Goal: Find specific page/section: Find specific page/section

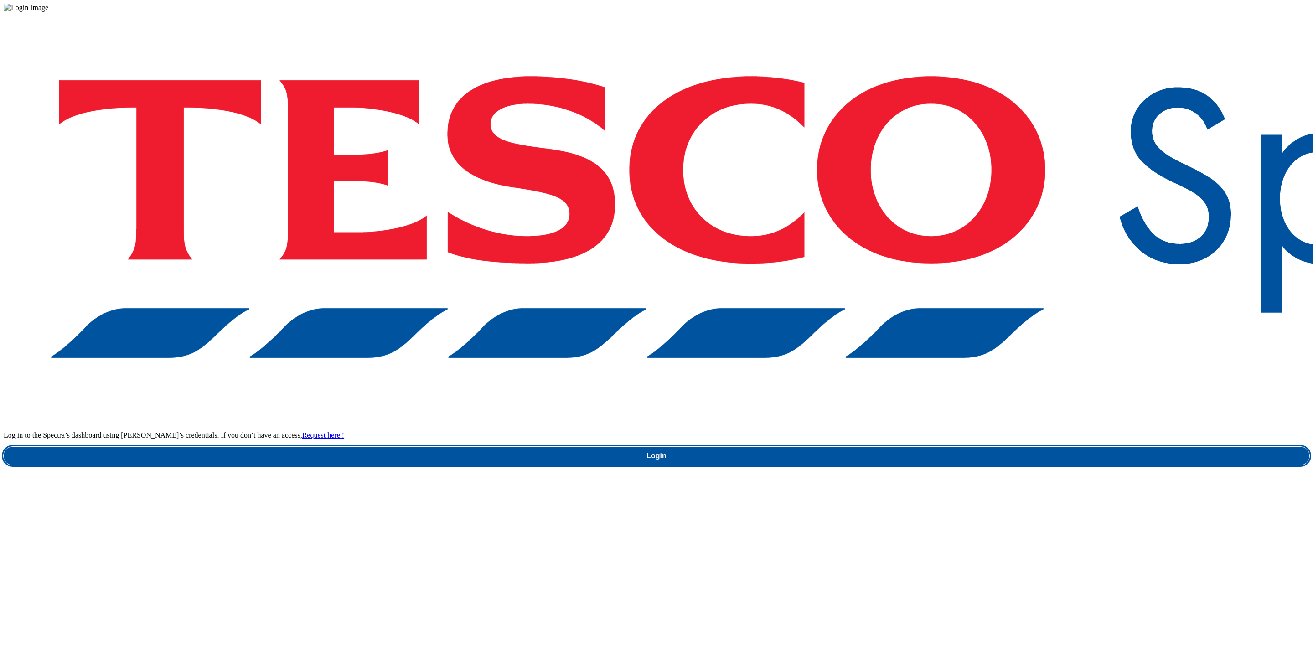
click at [978, 447] on link "Login" at bounding box center [657, 456] width 1306 height 18
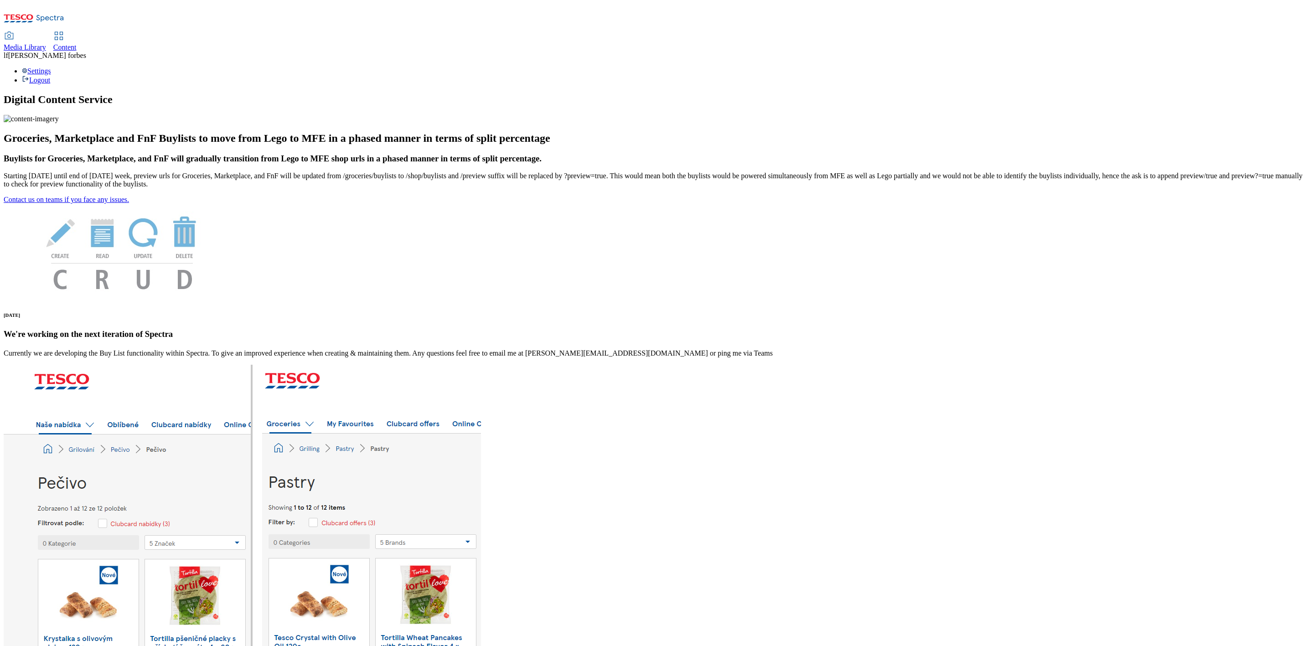
click at [46, 43] on span "Media Library" at bounding box center [25, 47] width 42 height 8
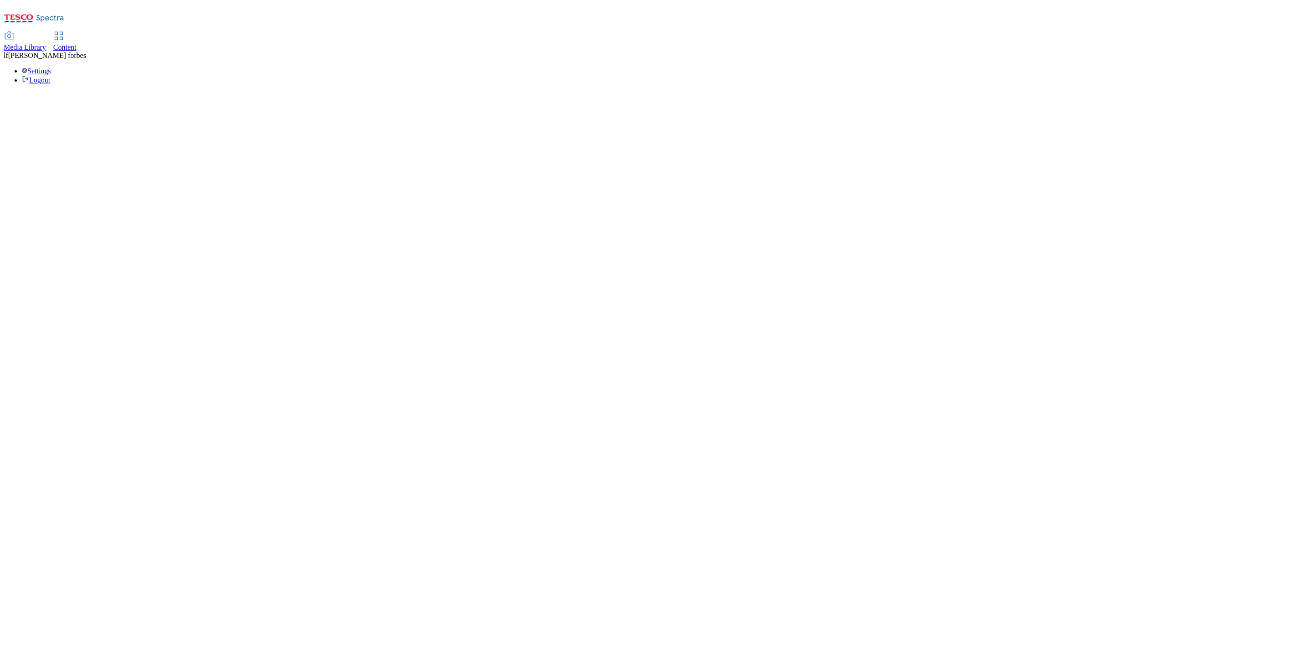
select select "flare-ghs-mktg"
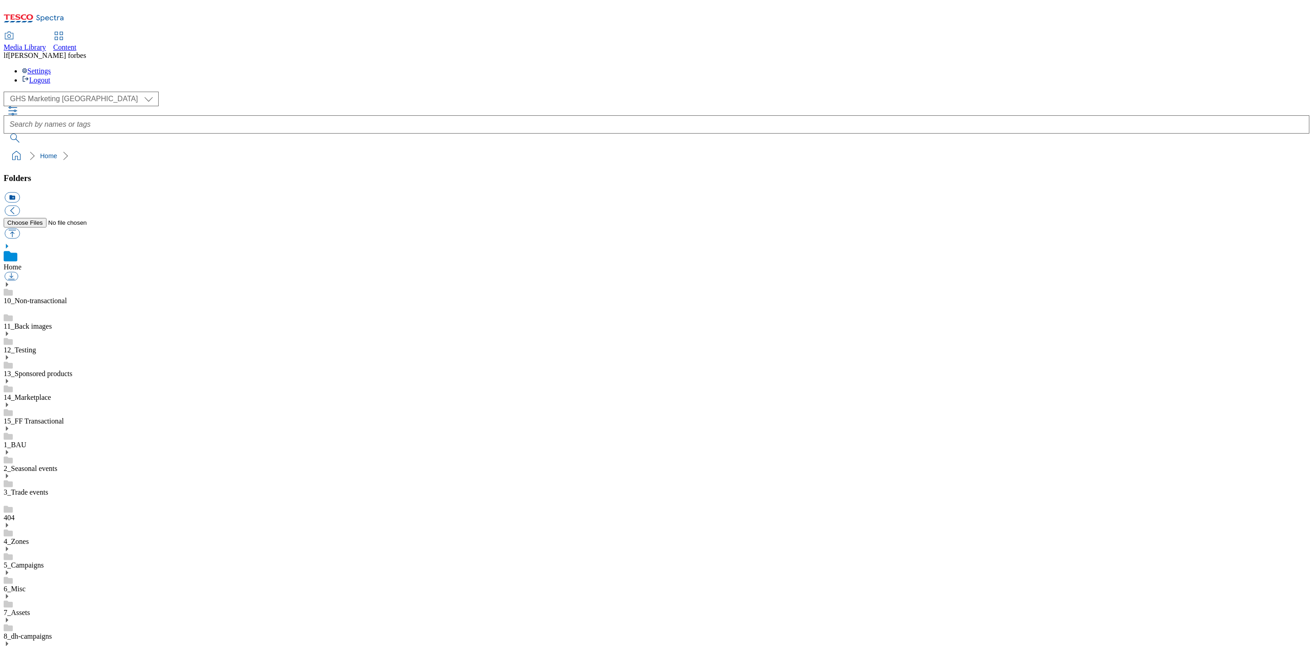
scroll to position [1, 0]
click at [32, 92] on select "Dotcom UK GHS Marketing [GEOGRAPHIC_DATA]" at bounding box center [81, 99] width 155 height 15
click at [140, 147] on ol "Home" at bounding box center [659, 155] width 1300 height 17
click at [10, 378] on icon at bounding box center [7, 381] width 6 height 6
click at [10, 500] on icon at bounding box center [7, 503] width 6 height 6
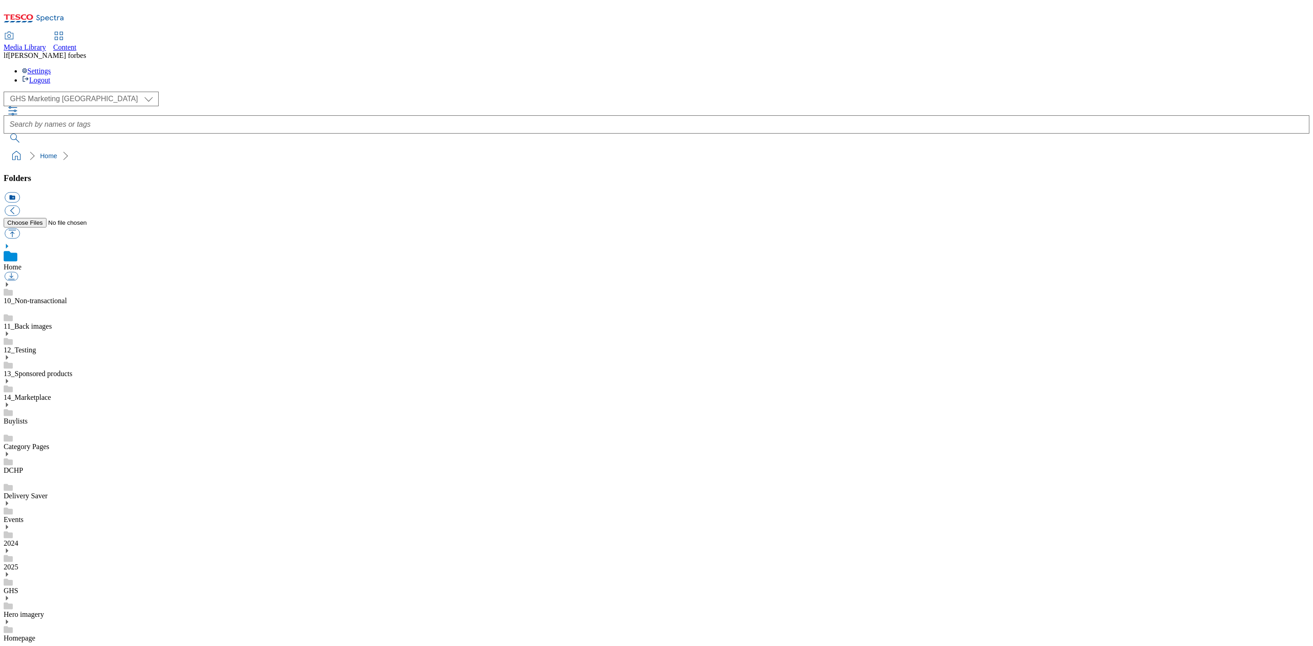
click at [10, 524] on icon at bounding box center [7, 527] width 6 height 6
click at [74, 597] on div "2025" at bounding box center [657, 609] width 1306 height 24
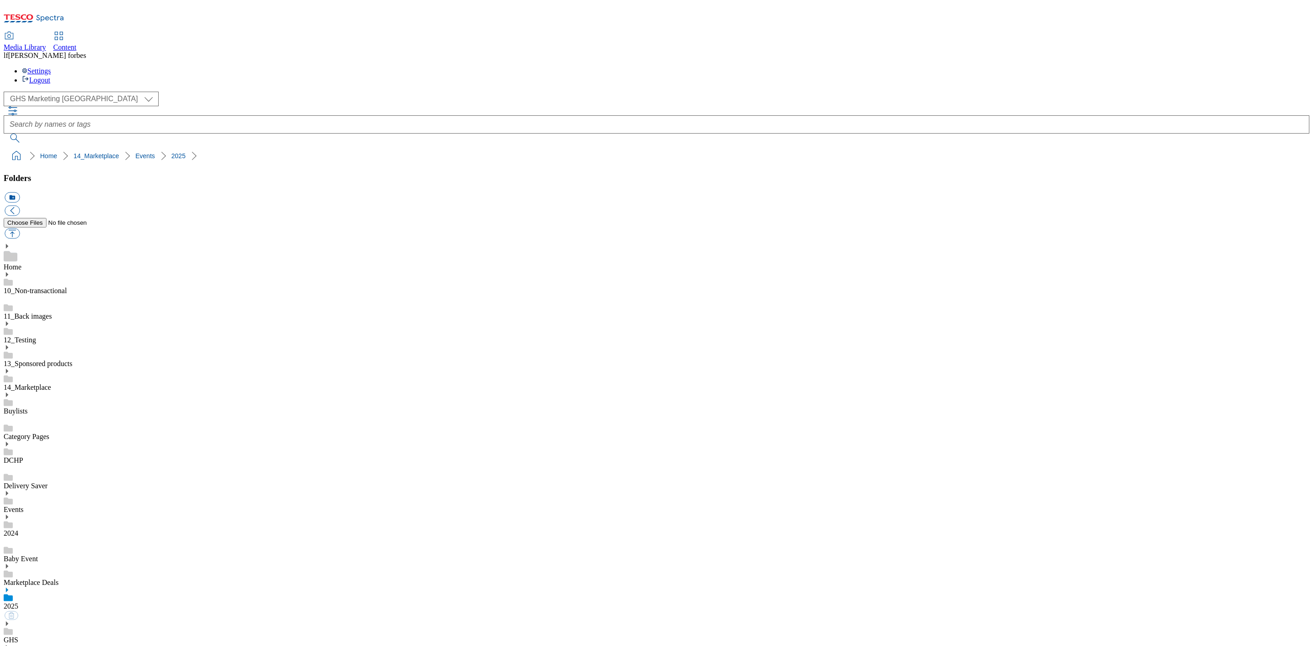
click at [10, 490] on icon at bounding box center [7, 493] width 6 height 6
click at [71, 620] on div "GHS" at bounding box center [657, 632] width 1306 height 24
click at [10, 610] on icon at bounding box center [7, 613] width 6 height 6
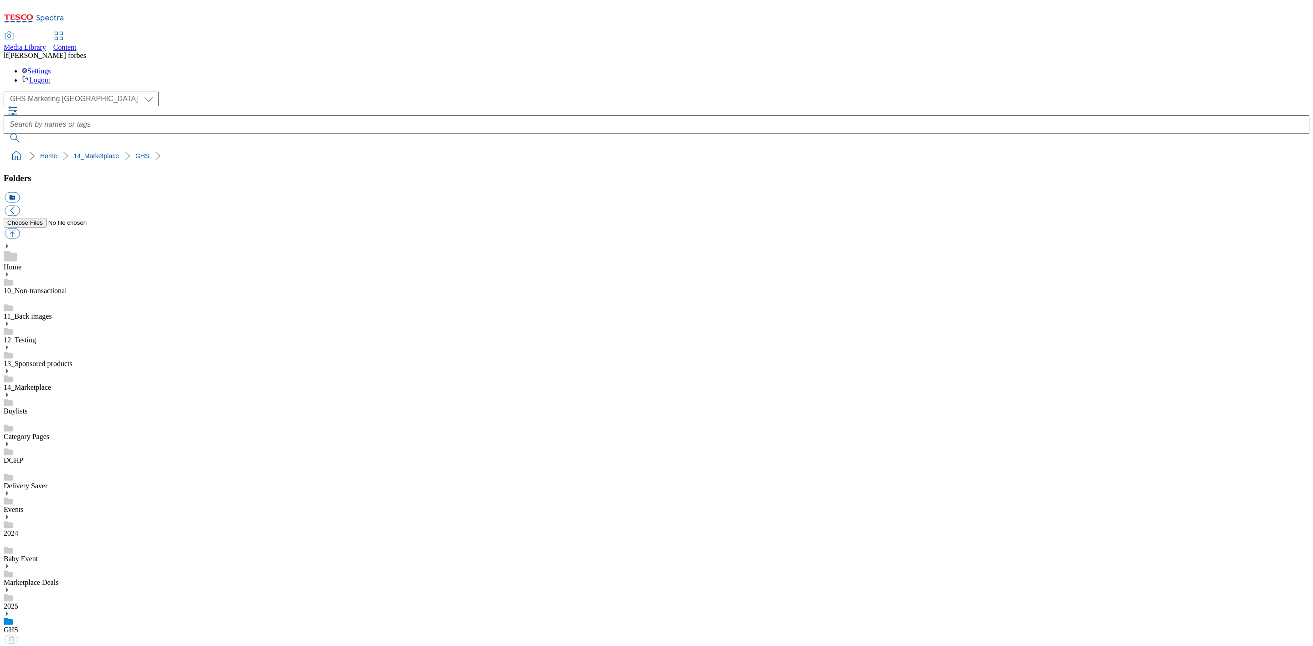
click at [36, 646] on link "2409_GHS" at bounding box center [20, 655] width 33 height 8
click at [10, 610] on icon at bounding box center [7, 613] width 6 height 6
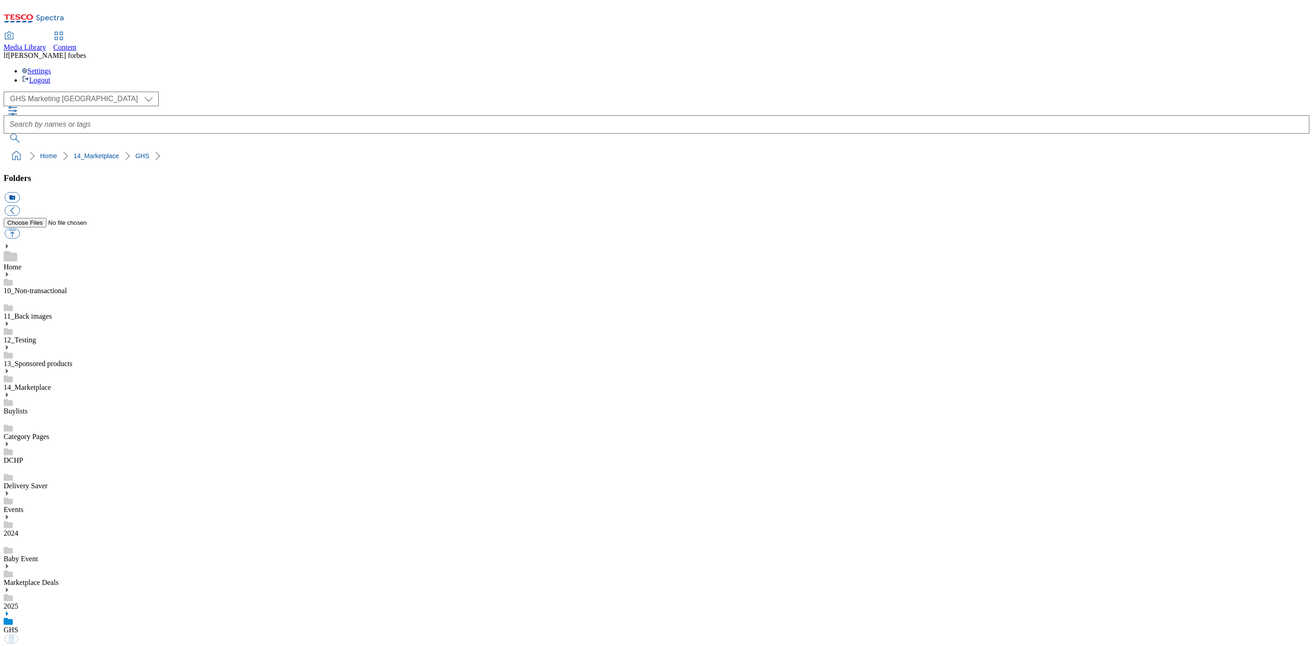
scroll to position [137, 0]
